Goal: Navigation & Orientation: Find specific page/section

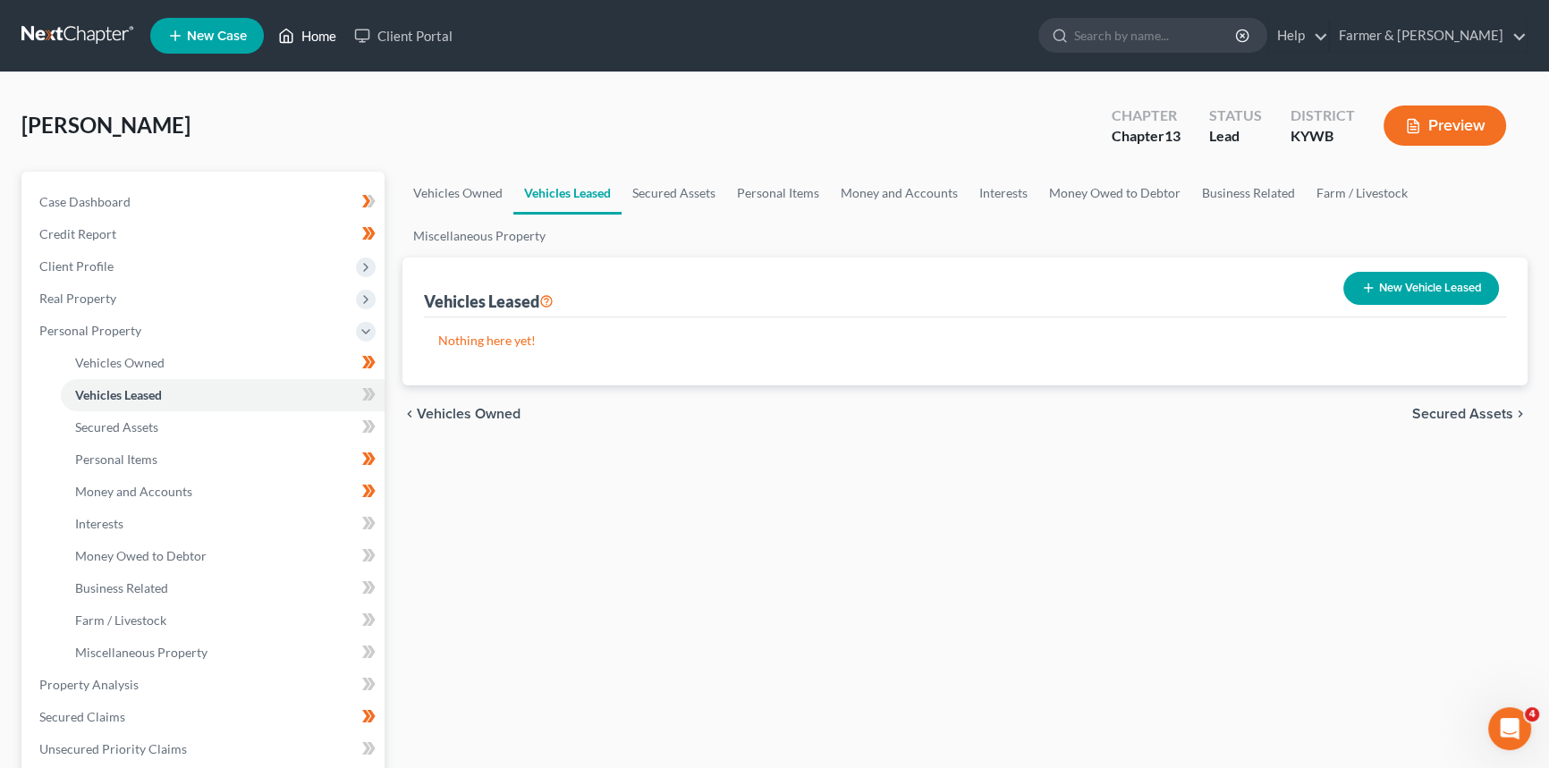
click at [326, 35] on link "Home" at bounding box center [307, 36] width 76 height 32
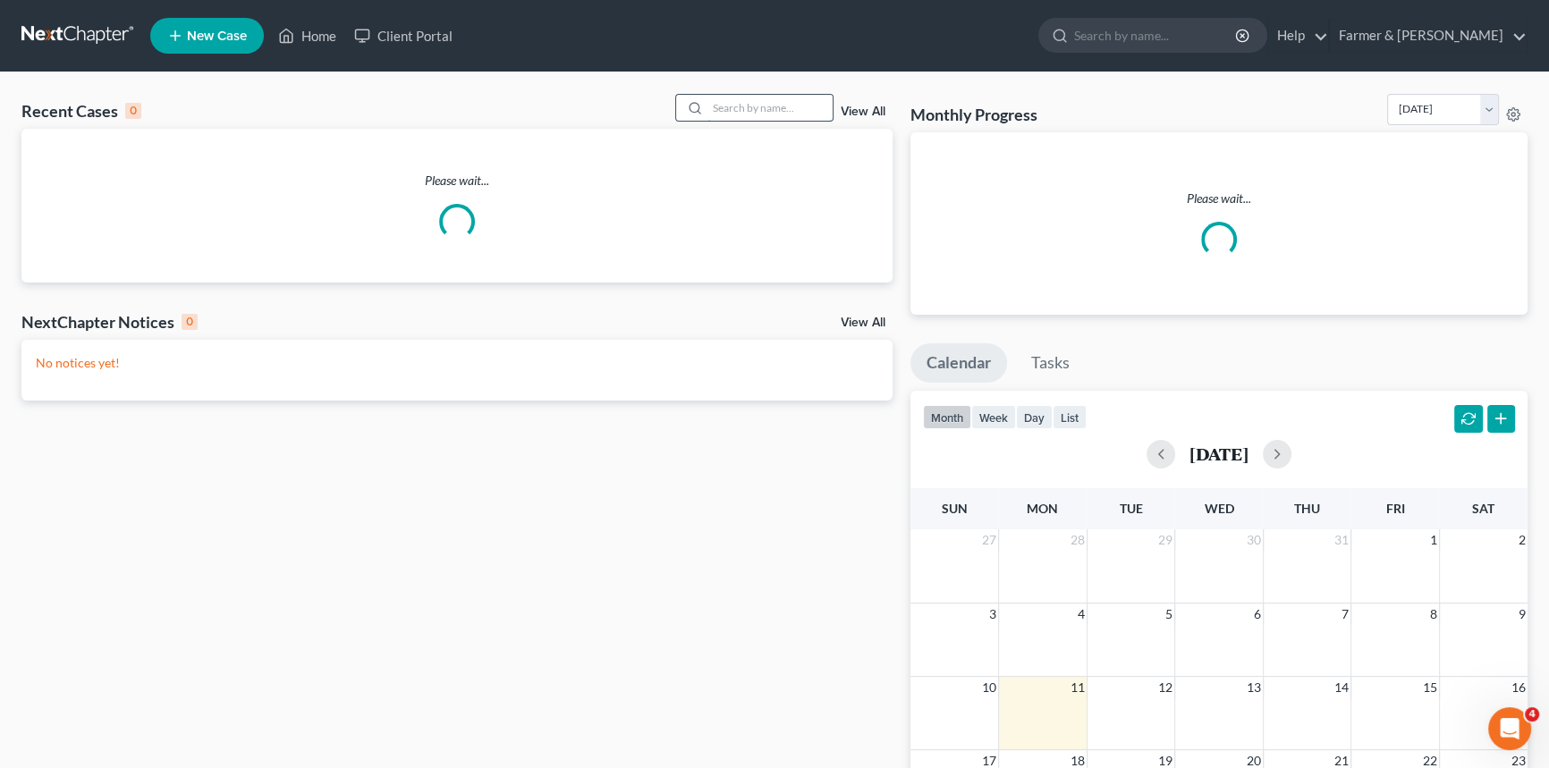
click at [716, 104] on input "search" at bounding box center [769, 108] width 125 height 26
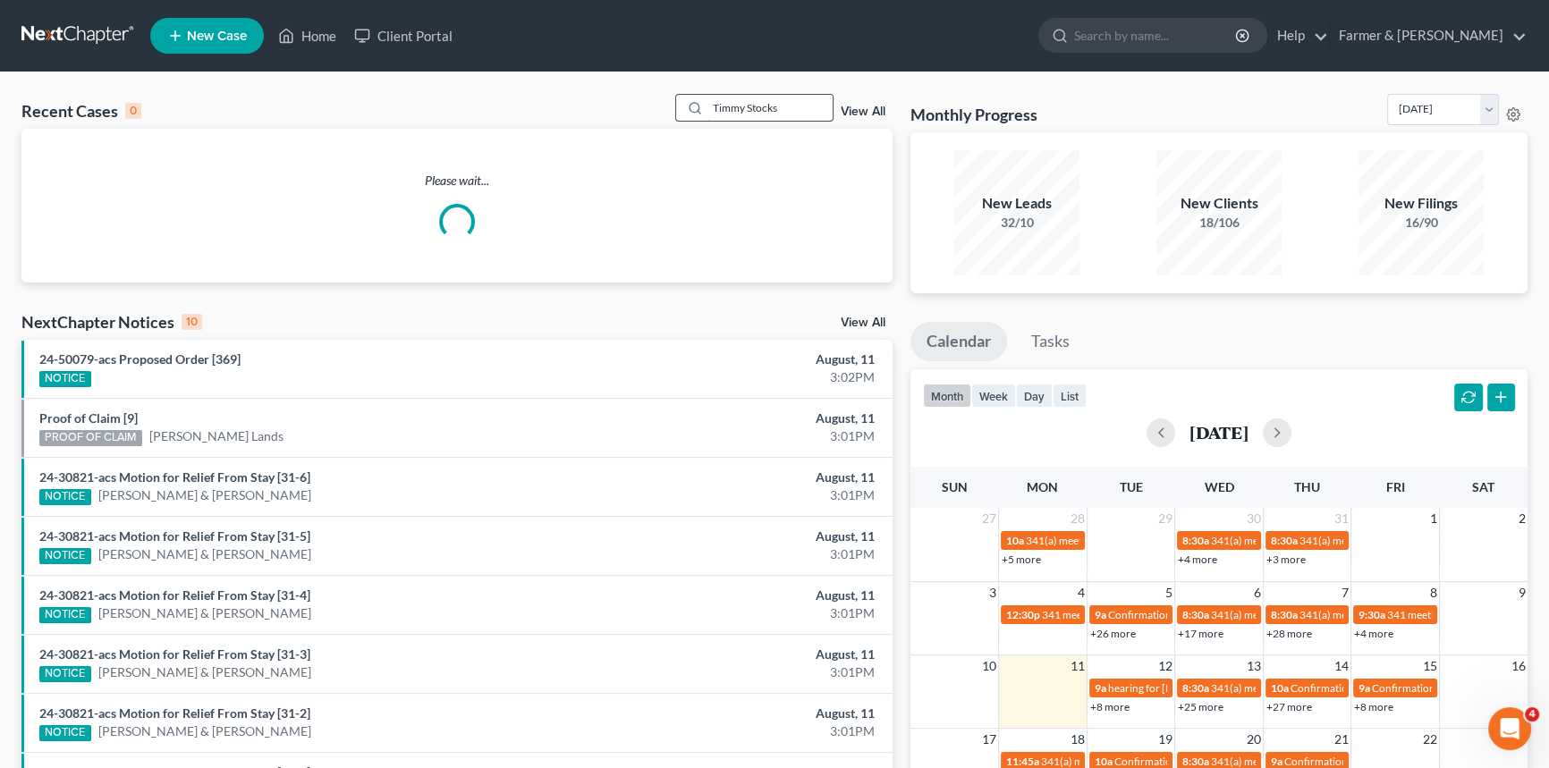
type input "Timmy Stocks"
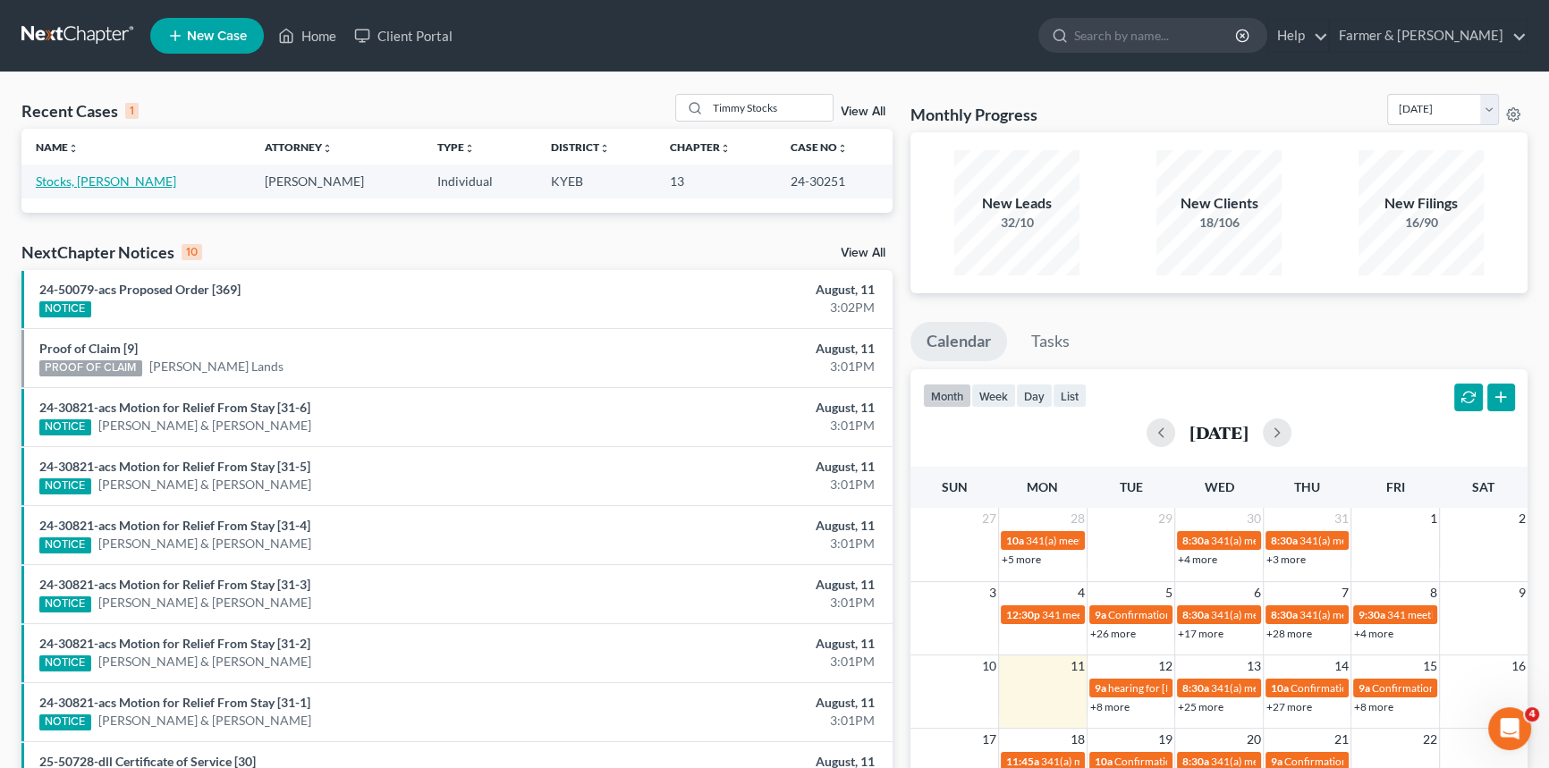
click at [72, 184] on link "Stocks, [PERSON_NAME]" at bounding box center [106, 180] width 140 height 15
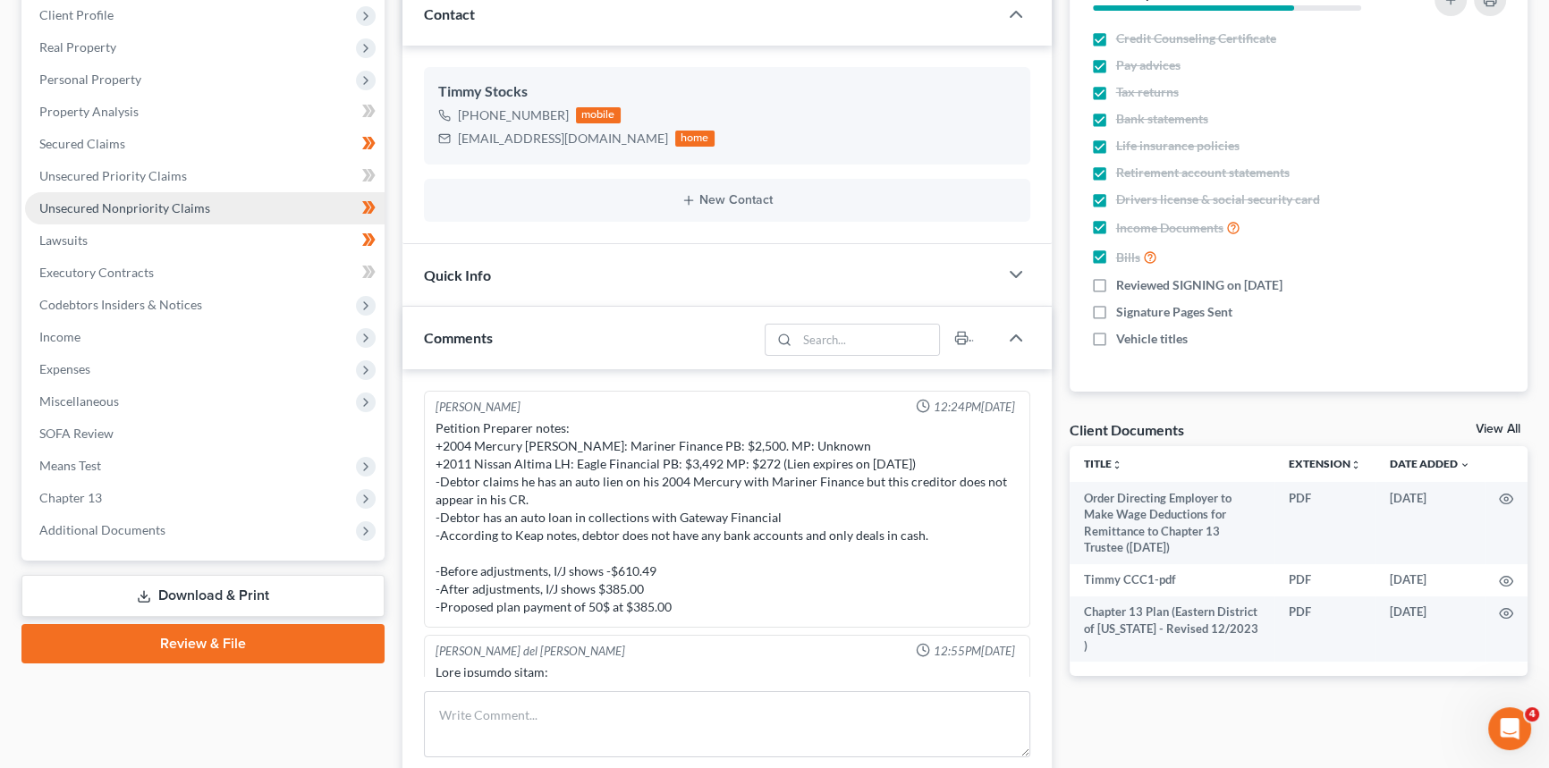
scroll to position [325, 0]
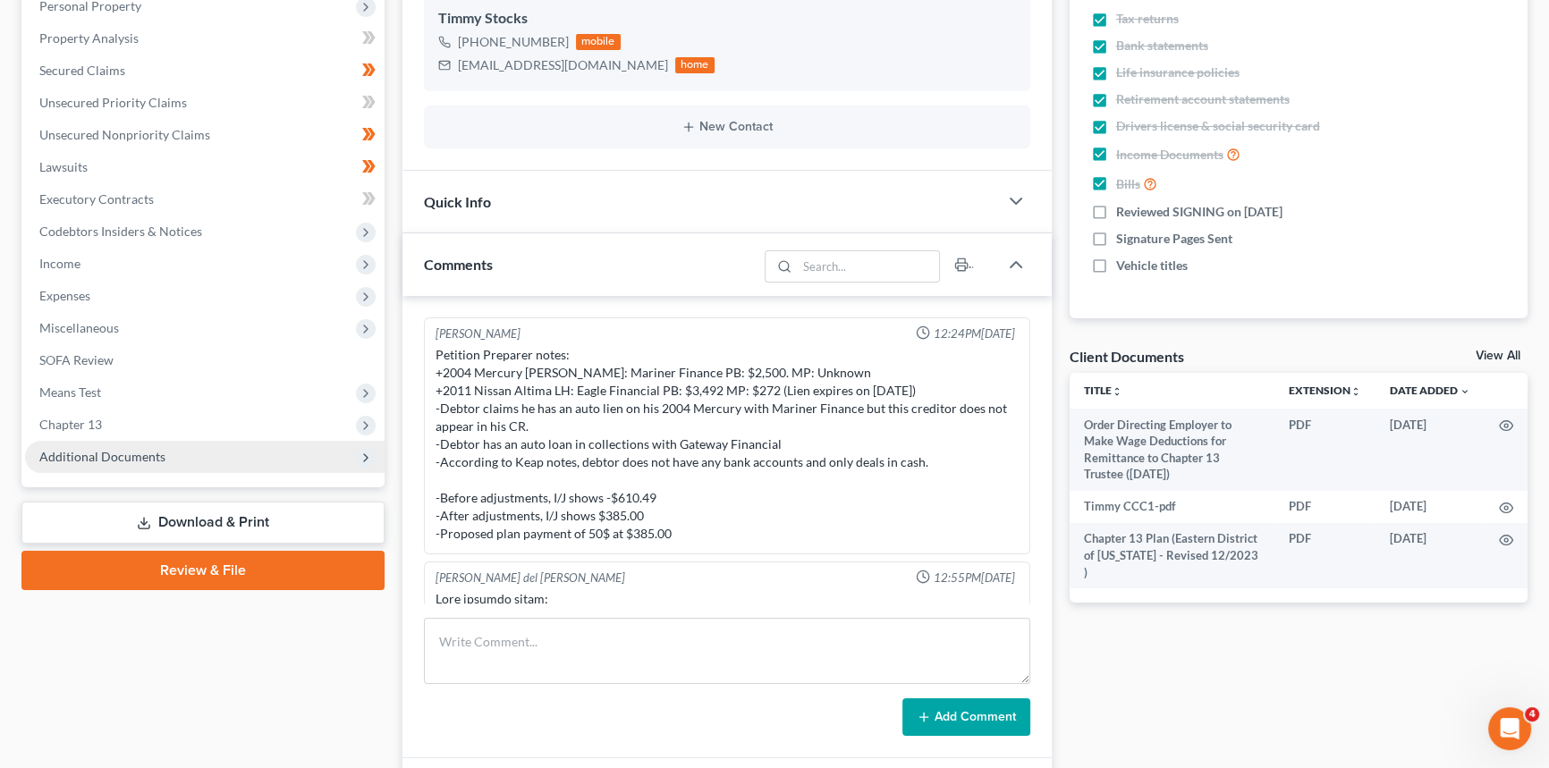
click at [81, 455] on span "Additional Documents" at bounding box center [102, 456] width 126 height 15
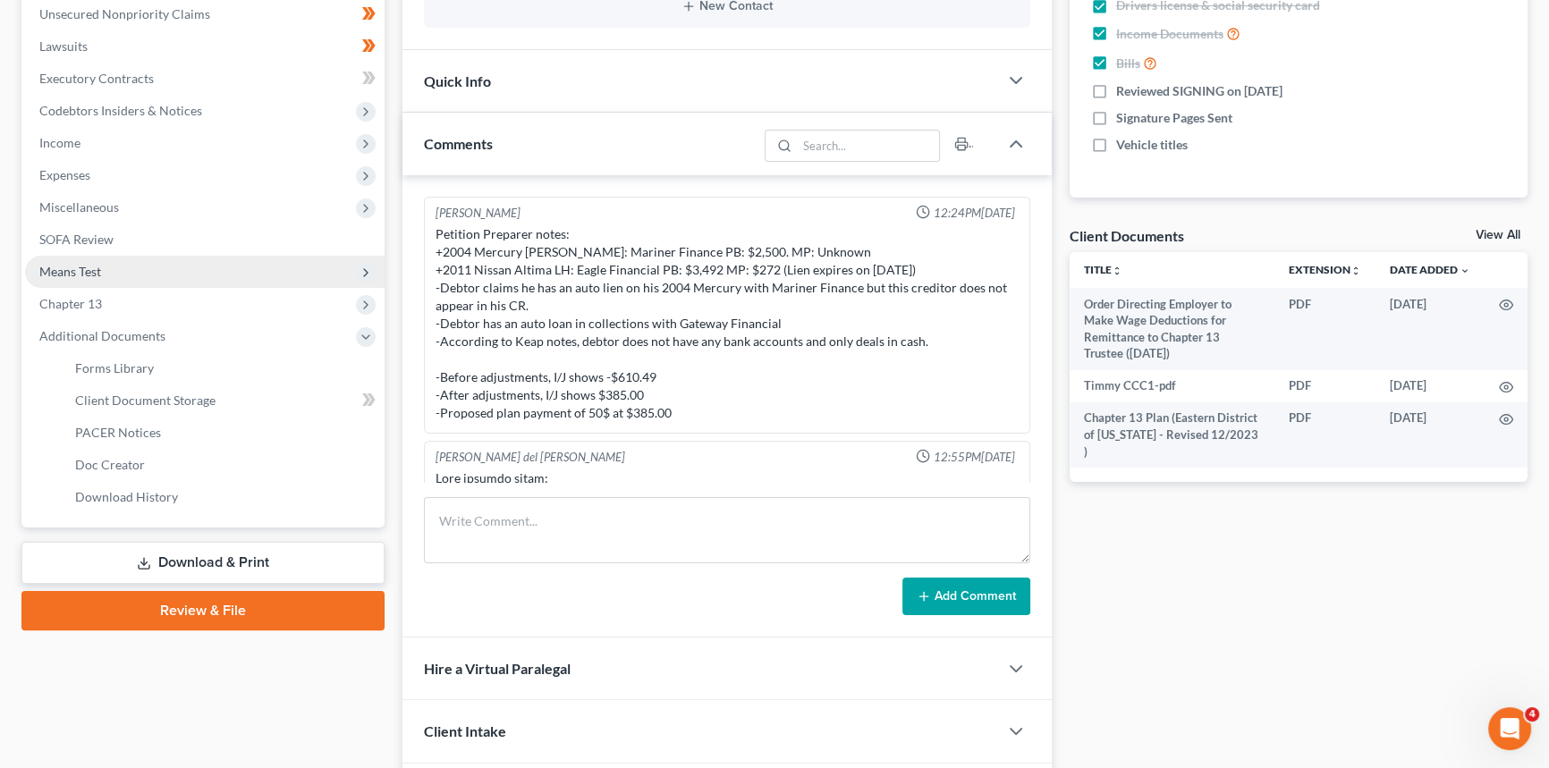
scroll to position [487, 0]
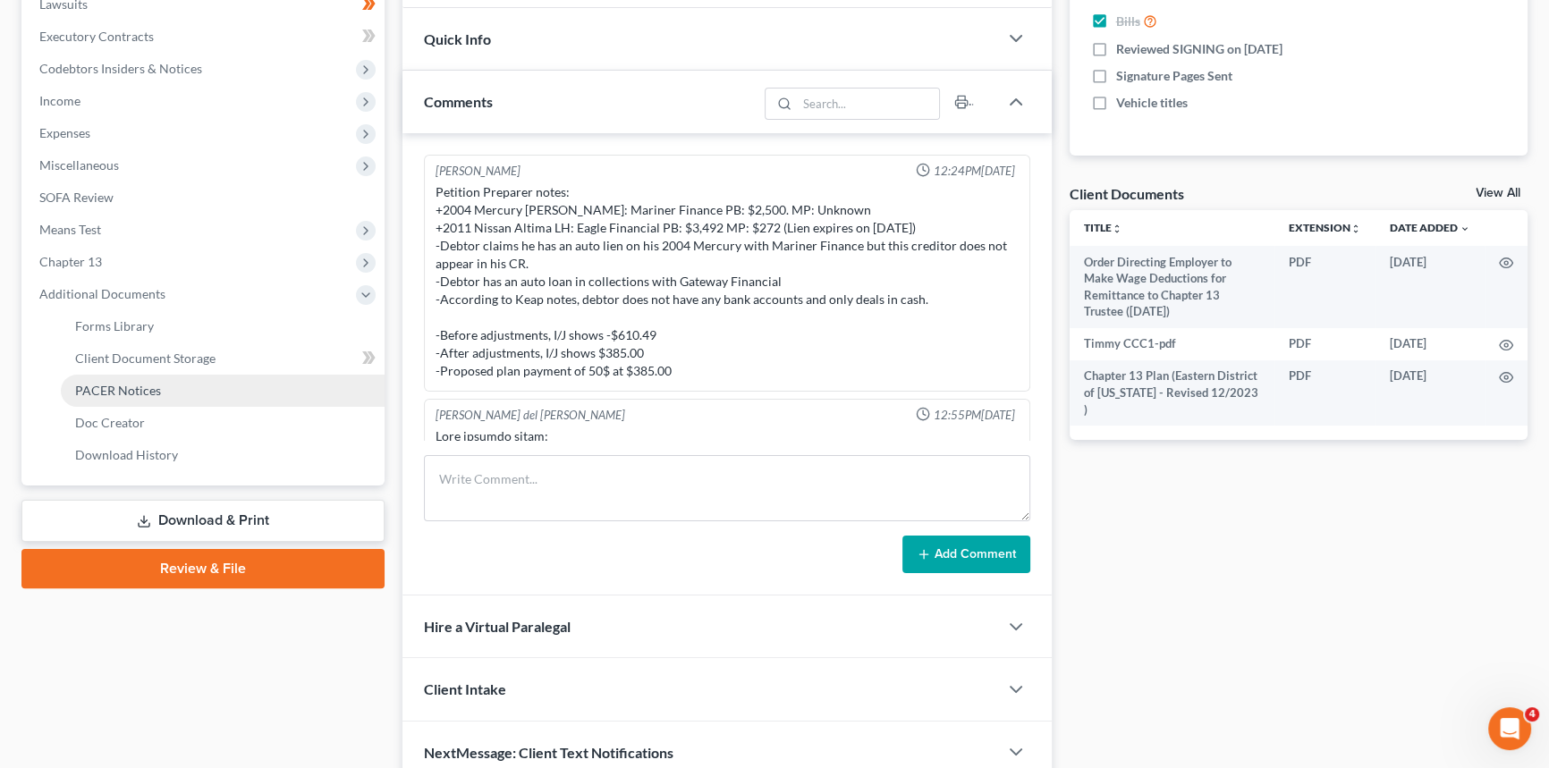
click at [158, 383] on span "PACER Notices" at bounding box center [118, 390] width 86 height 15
